Goal: Task Accomplishment & Management: Manage account settings

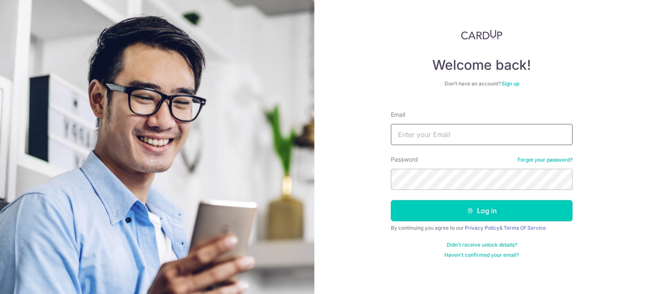
click at [413, 134] on input "Email" at bounding box center [482, 134] width 182 height 21
type input "[EMAIL_ADDRESS][DOMAIN_NAME]"
click at [391, 200] on button "Log in" at bounding box center [482, 210] width 182 height 21
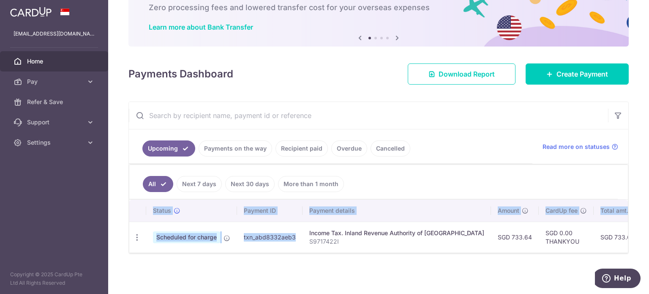
drag, startPoint x: 269, startPoint y: 248, endPoint x: 289, endPoint y: 250, distance: 19.6
click at [292, 250] on div "Status Payment ID Payment details Amount CardUp fee Total amt. Charge date Due …" at bounding box center [378, 225] width 499 height 53
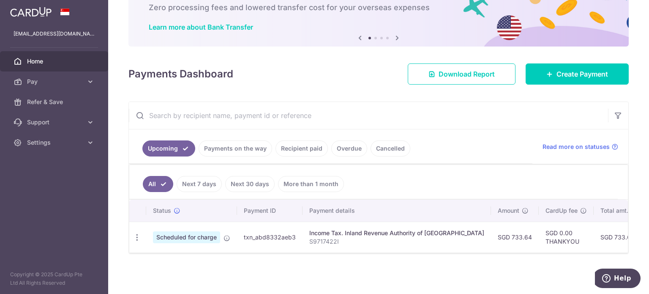
click at [369, 115] on input "text" at bounding box center [368, 115] width 479 height 27
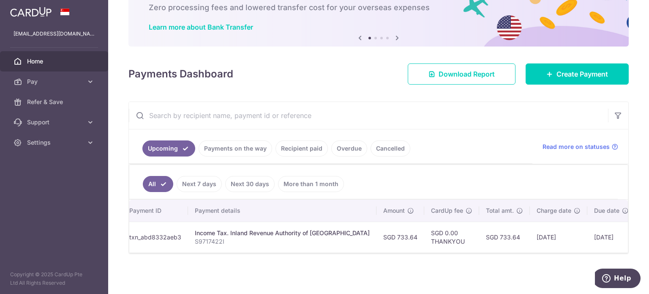
scroll to position [0, 156]
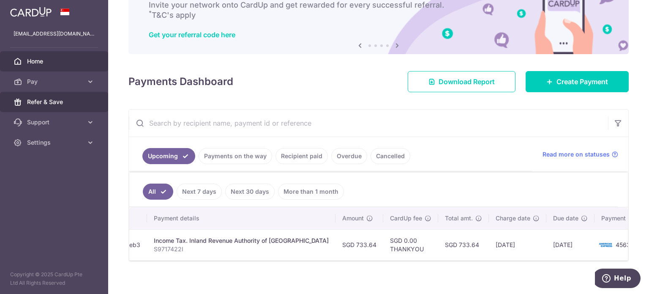
click at [12, 107] on link "Refer & Save" at bounding box center [54, 102] width 108 height 20
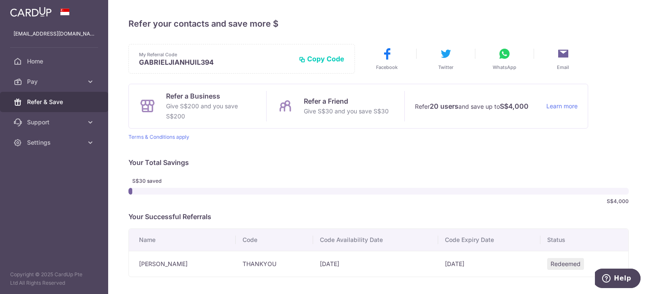
scroll to position [39, 0]
